Goal: Find specific page/section: Find specific page/section

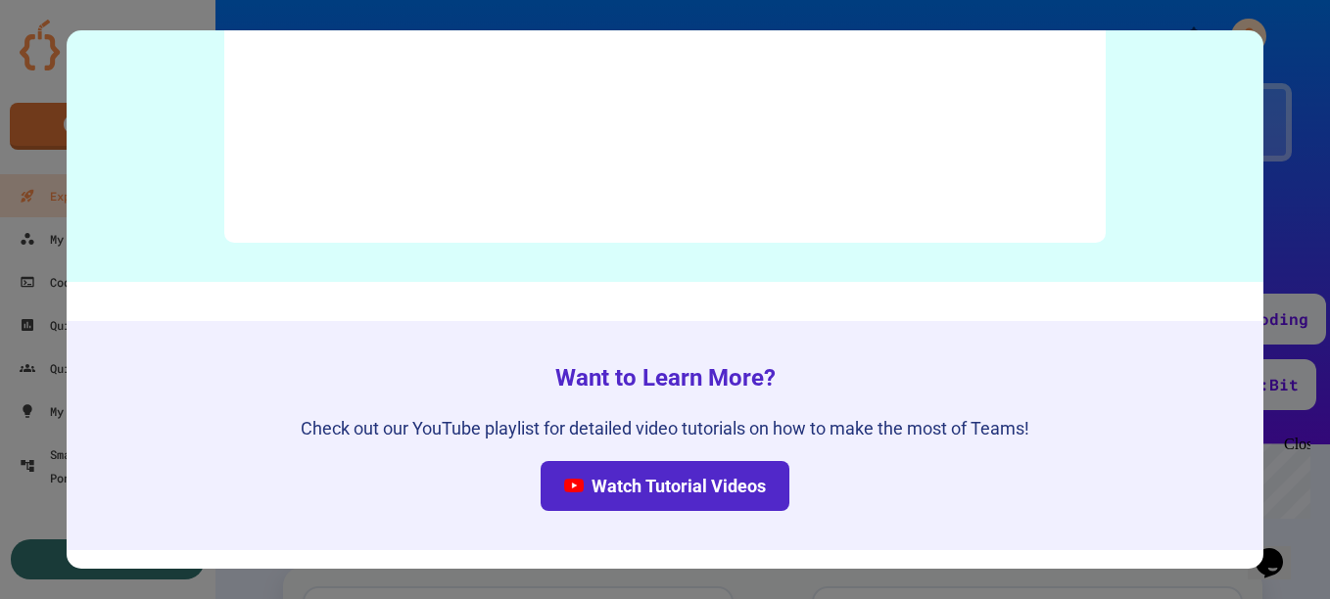
scroll to position [8830, 0]
click at [6, 513] on div at bounding box center [665, 299] width 1330 height 599
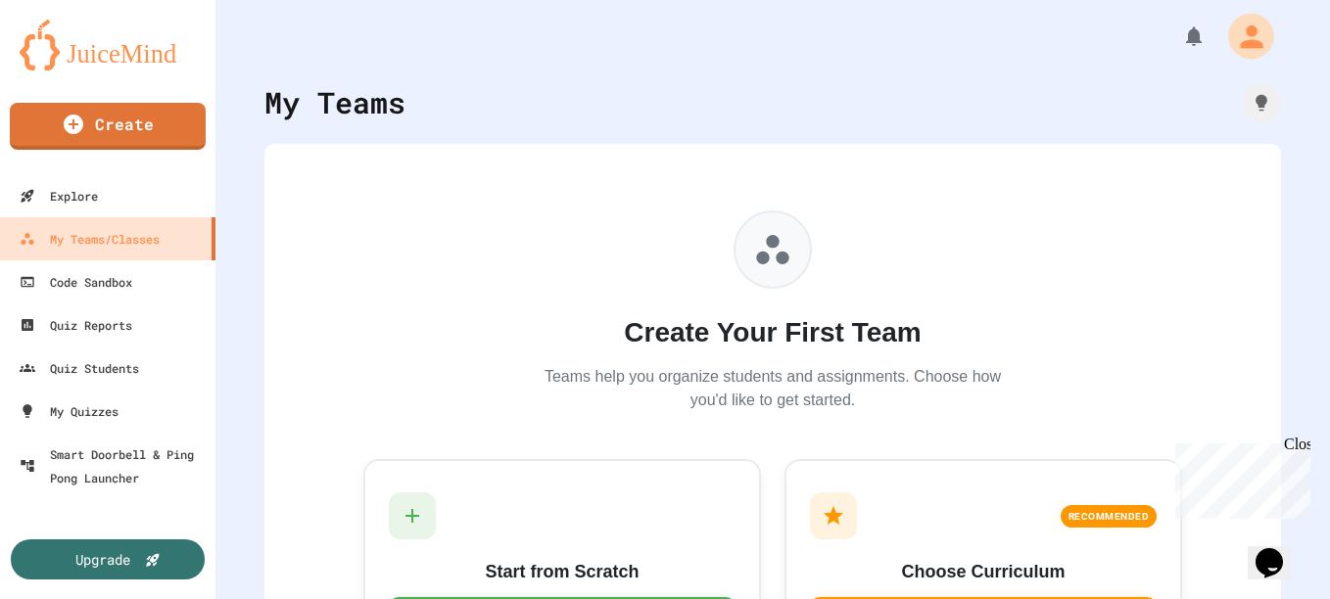
click at [1240, 32] on icon "My Account" at bounding box center [1251, 35] width 23 height 23
